Goal: Entertainment & Leisure: Consume media (video, audio)

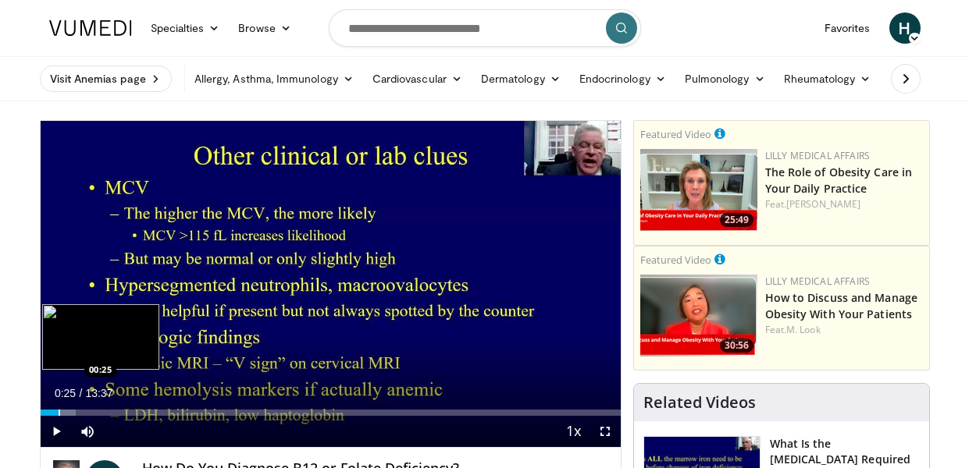
click at [59, 412] on div "Progress Bar" at bounding box center [60, 413] width 2 height 6
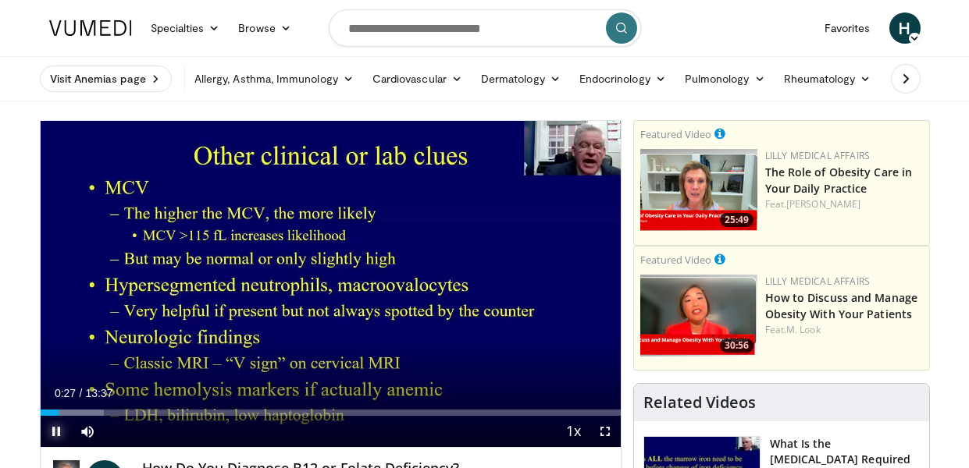
click at [52, 432] on span "Video Player" at bounding box center [56, 431] width 31 height 31
